Goal: Check status: Check status

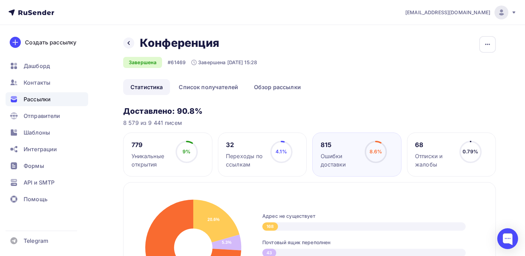
scroll to position [104, 0]
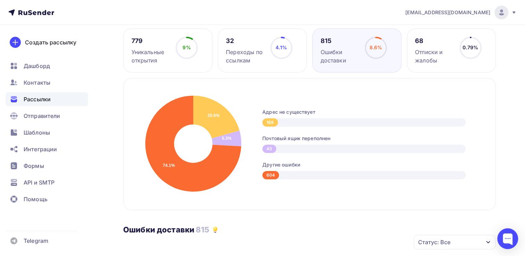
drag, startPoint x: 0, startPoint y: 0, endPoint x: 200, endPoint y: 17, distance: 200.7
click at [200, 17] on nav "[EMAIL_ADDRESS][DOMAIN_NAME] Аккаунт Тарифы Выйти Создать рассылку [GEOGRAPHIC_…" at bounding box center [262, 12] width 525 height 25
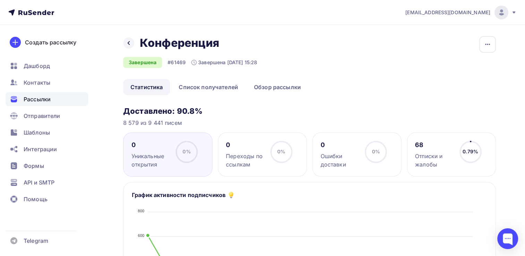
click at [44, 100] on span "Рассылки" at bounding box center [37, 99] width 27 height 8
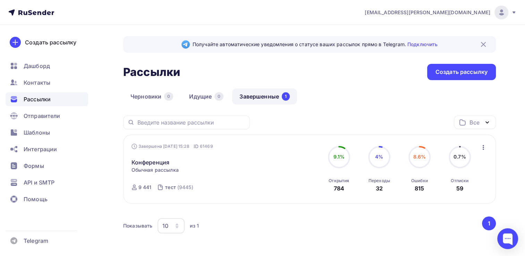
click at [221, 157] on div "Конференция Статистика Обзор рассылки Копировать в новую Добавить в папку" at bounding box center [211, 158] width 158 height 17
